Goal: Task Accomplishment & Management: Manage account settings

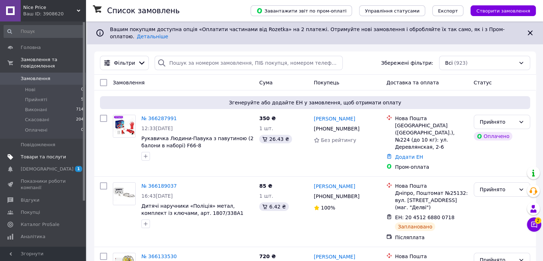
click at [34, 154] on span "Товари та послуги" at bounding box center [43, 157] width 45 height 6
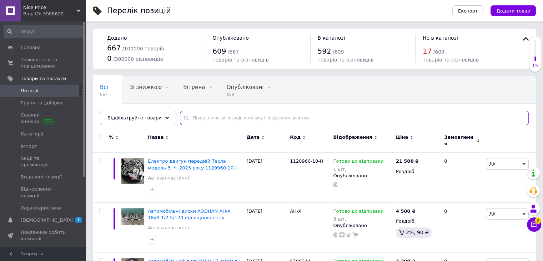
click at [220, 117] on input "text" at bounding box center [354, 118] width 349 height 14
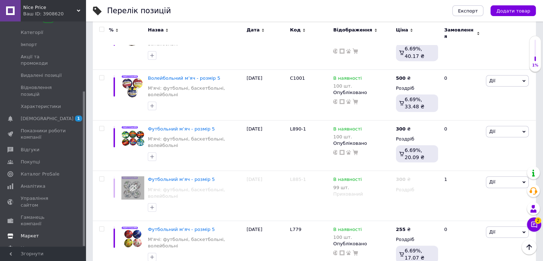
scroll to position [286, 0]
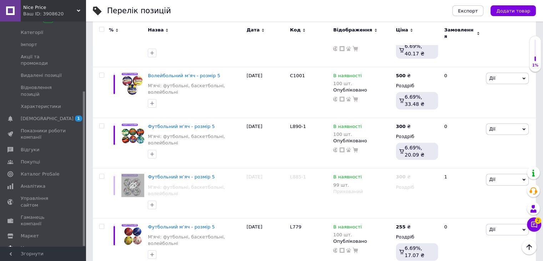
click at [43, 242] on link "Налаштування" at bounding box center [44, 248] width 88 height 12
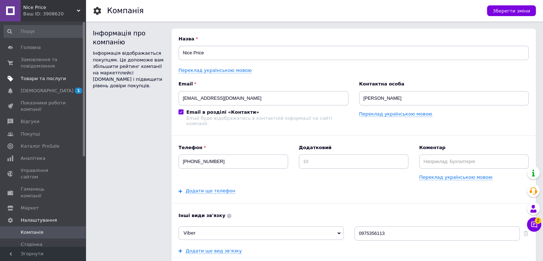
click at [36, 80] on span "Товари та послуги" at bounding box center [43, 78] width 45 height 6
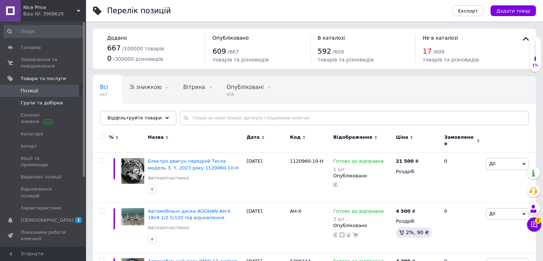
click at [56, 102] on span "Групи та добірки" at bounding box center [42, 103] width 42 height 6
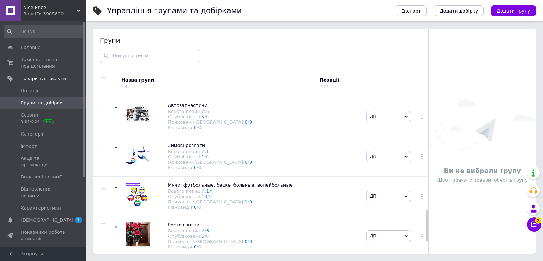
scroll to position [613, 0]
click at [242, 136] on div "Автозапчастини Всього позицій: 5 Опубліковані: 5 / 0 Приховані/Видалені: 0 / 0 …" at bounding box center [239, 117] width 250 height 40
